Goal: Information Seeking & Learning: Learn about a topic

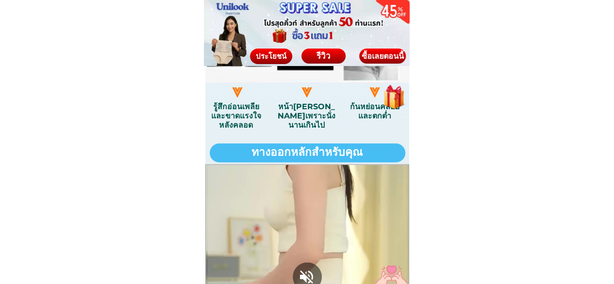
scroll to position [777, 0]
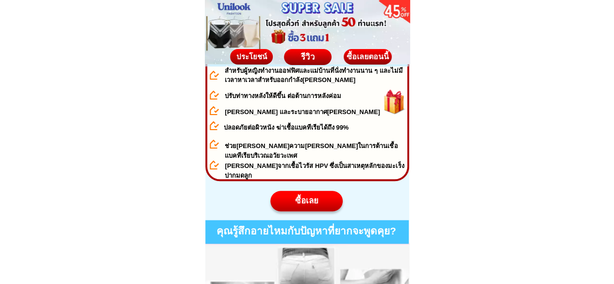
scroll to position [582, 0]
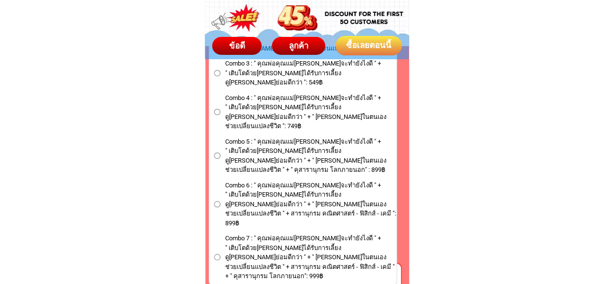
scroll to position [5776, 0]
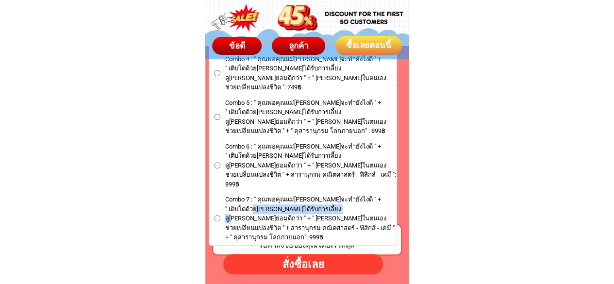
drag, startPoint x: 248, startPoint y: 178, endPoint x: 327, endPoint y: 178, distance: 78.6
click at [327, 195] on span "Combo 7 : " คุณพ่อคุณแม่คะ หนูจะทำยังไงดี " + " เติบโตด้วยนิสัยดี การได้รับการเ…" at bounding box center [310, 219] width 171 height 48
drag, startPoint x: 264, startPoint y: 193, endPoint x: 281, endPoint y: 192, distance: 16.5
click at [281, 195] on span "Combo 7 : " คุณพ่อคุณแม่คะ หนูจะทำยังไงดี " + " เติบโตด้วยนิสัยดี การได้รับการเ…" at bounding box center [310, 219] width 171 height 48
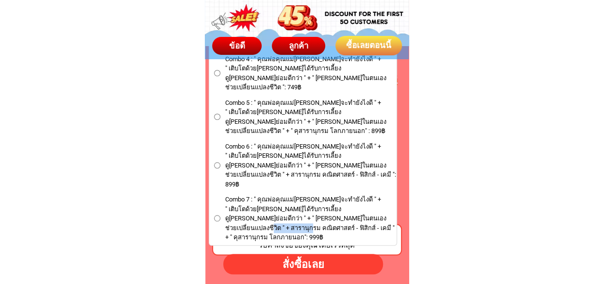
drag, startPoint x: 358, startPoint y: 189, endPoint x: 375, endPoint y: 190, distance: 17.0
click at [375, 195] on span "Combo 7 : " คุณพ่อคุณแม่คะ หนูจะทำยังไงดี " + " เติบโตด้วยนิสัยดี การได้รับการเ…" at bounding box center [310, 219] width 171 height 48
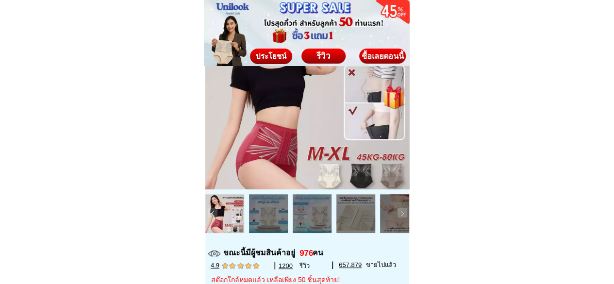
scroll to position [243, 0]
